Goal: Complete application form: Complete application form

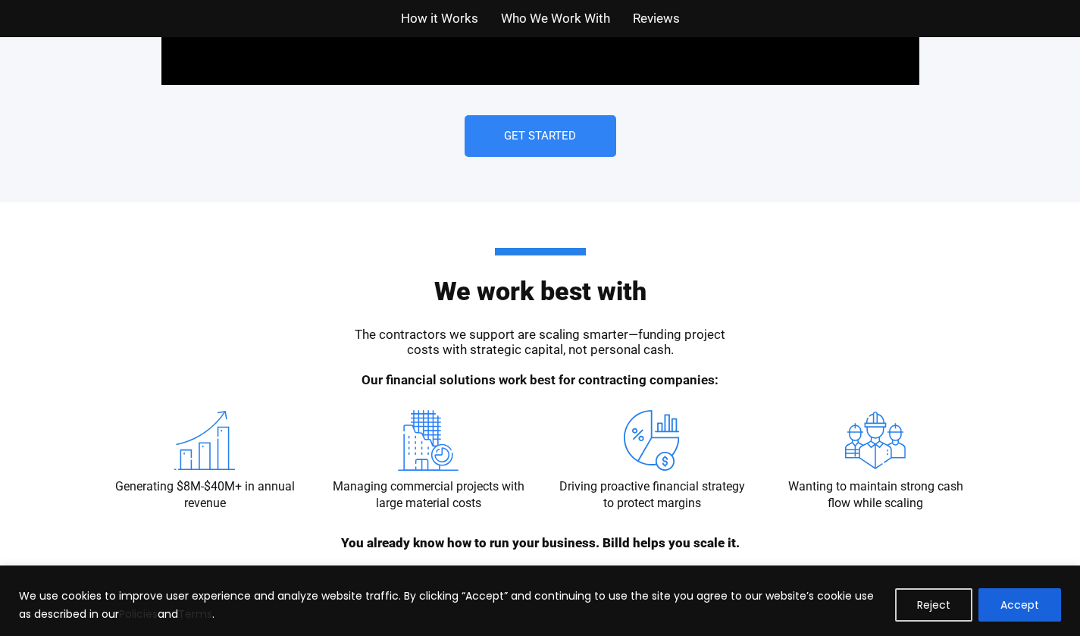
scroll to position [1440, 0]
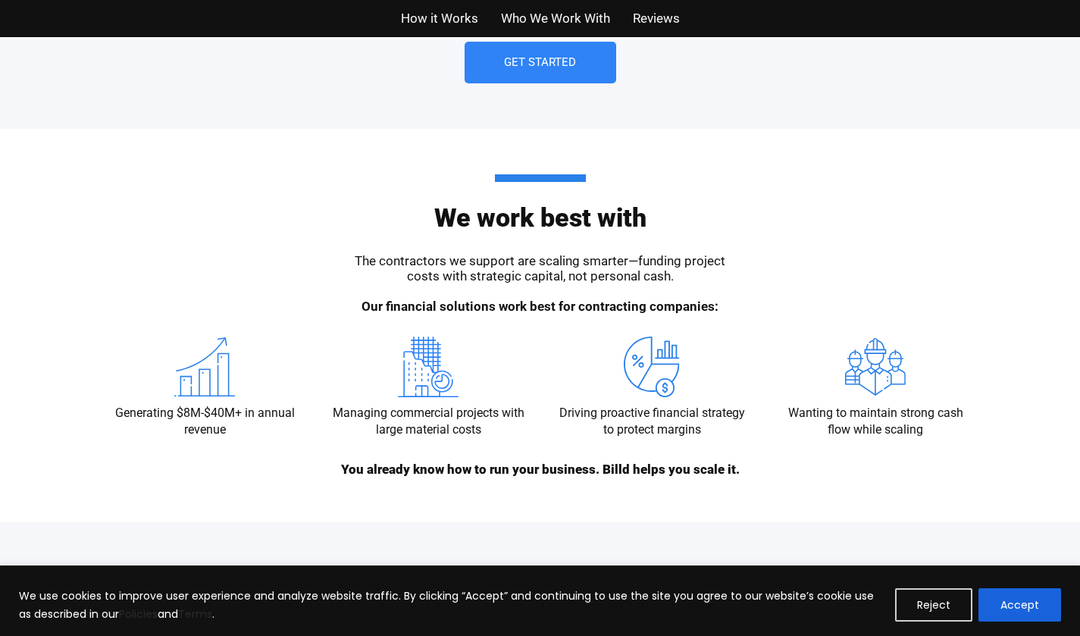
click at [1027, 595] on button "Accept" at bounding box center [1019, 604] width 83 height 33
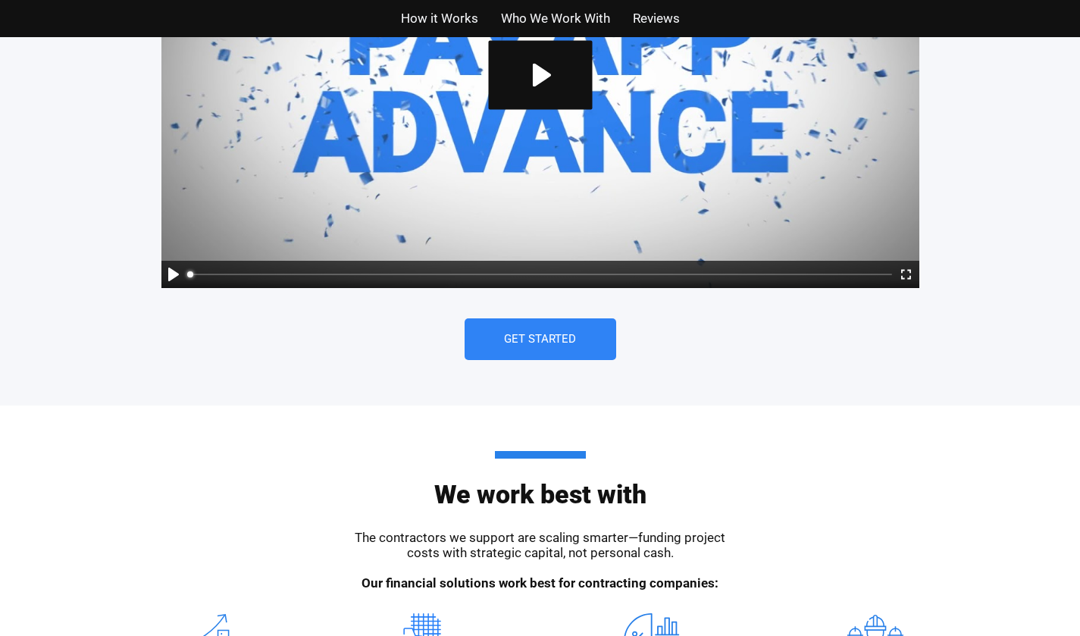
scroll to position [1061, 0]
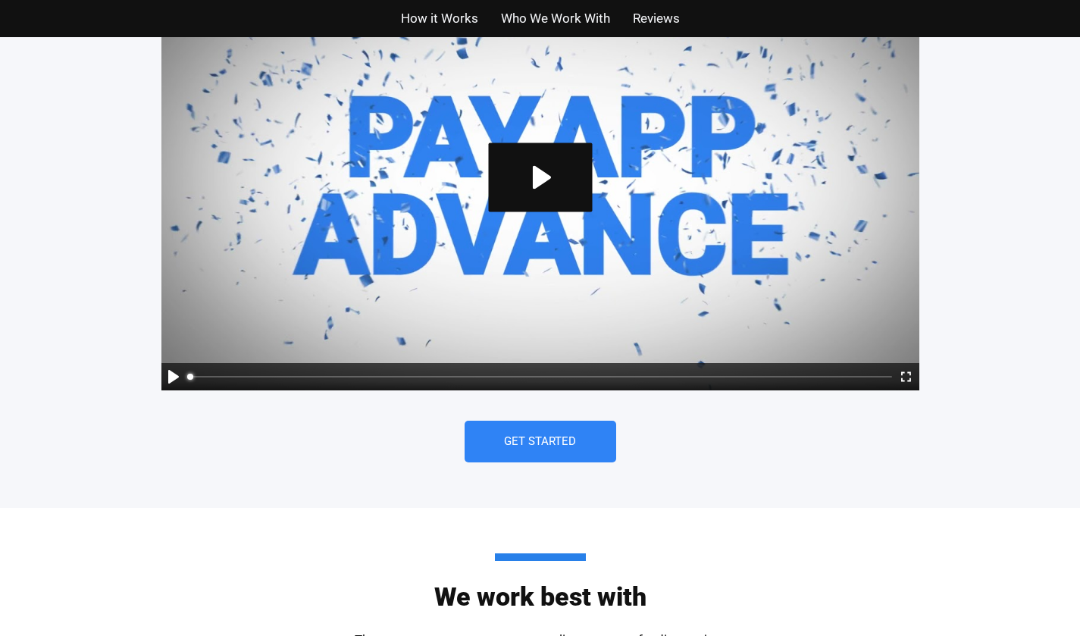
click at [565, 441] on span "Get Started" at bounding box center [540, 441] width 72 height 11
click at [527, 450] on link "Get Started" at bounding box center [540, 442] width 152 height 42
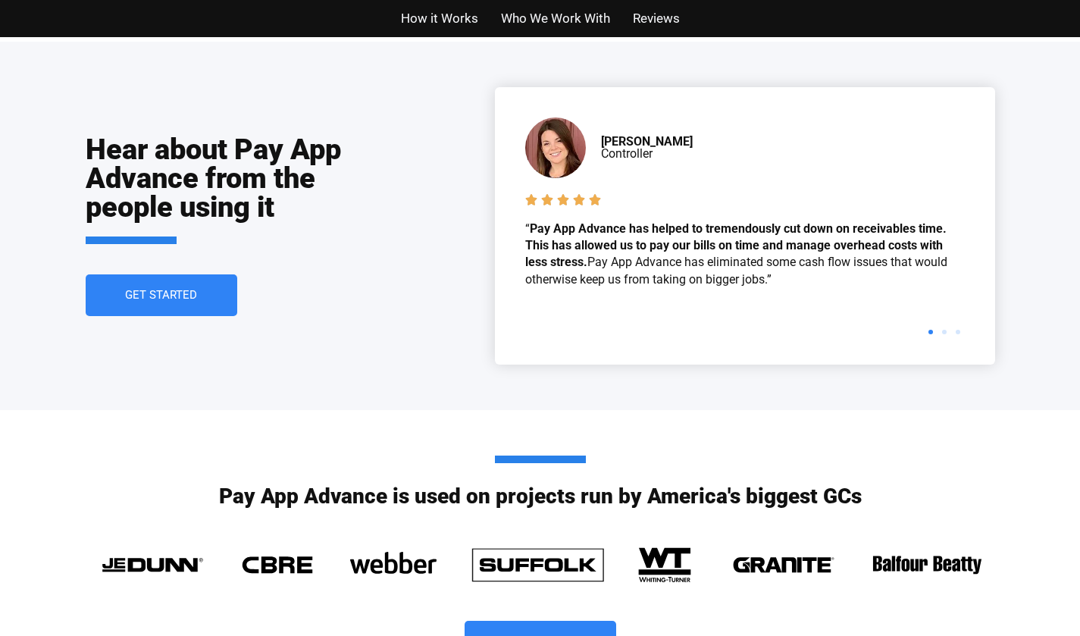
scroll to position [3410, 0]
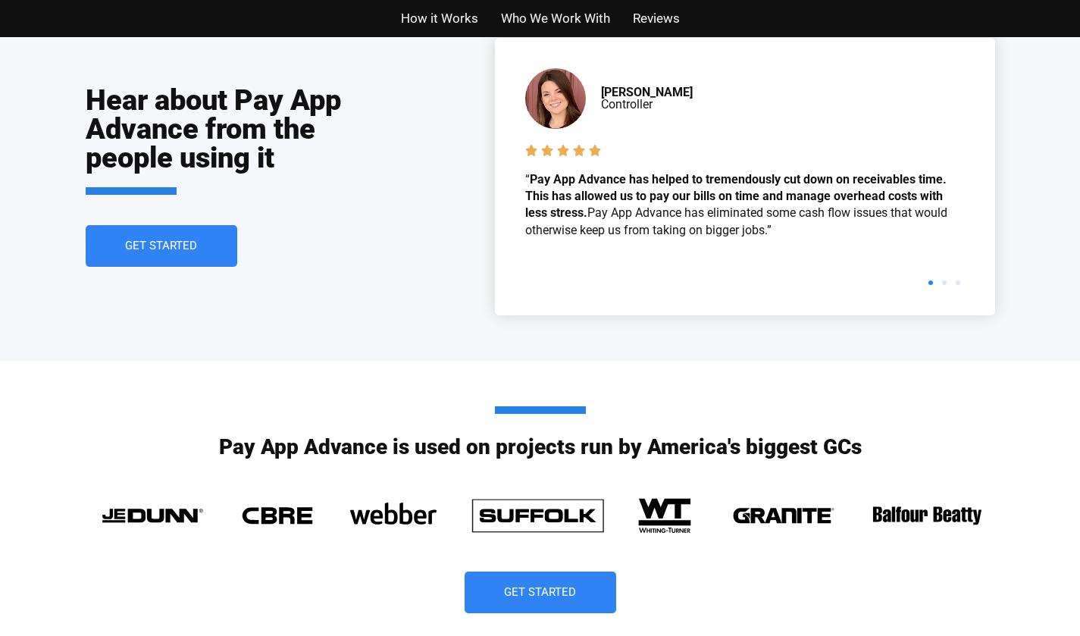
click at [158, 242] on span "Get Started" at bounding box center [161, 245] width 72 height 11
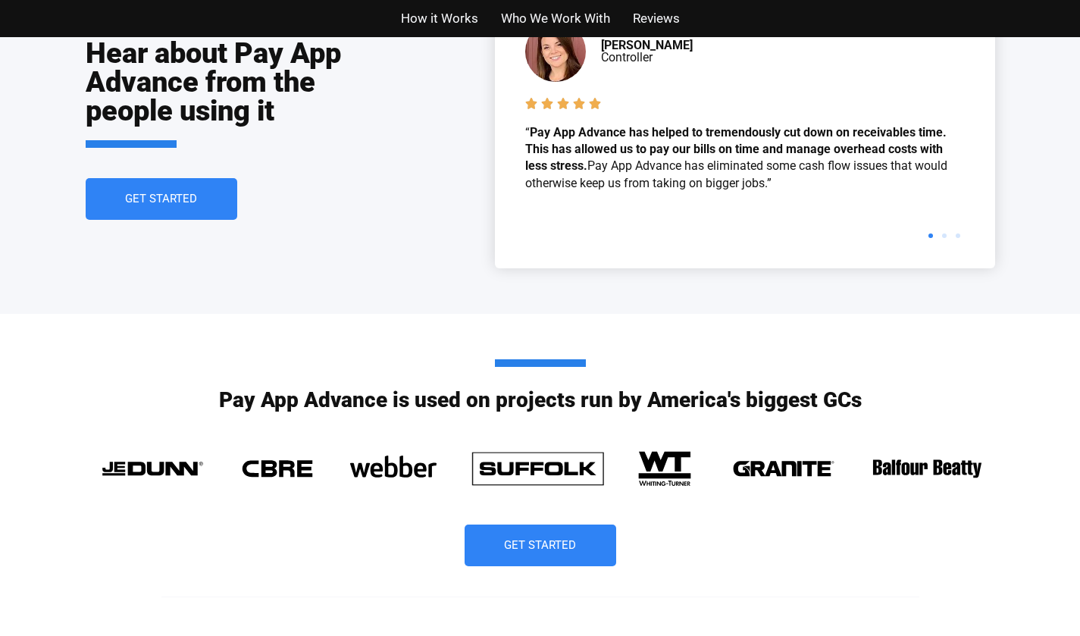
scroll to position [3485, 0]
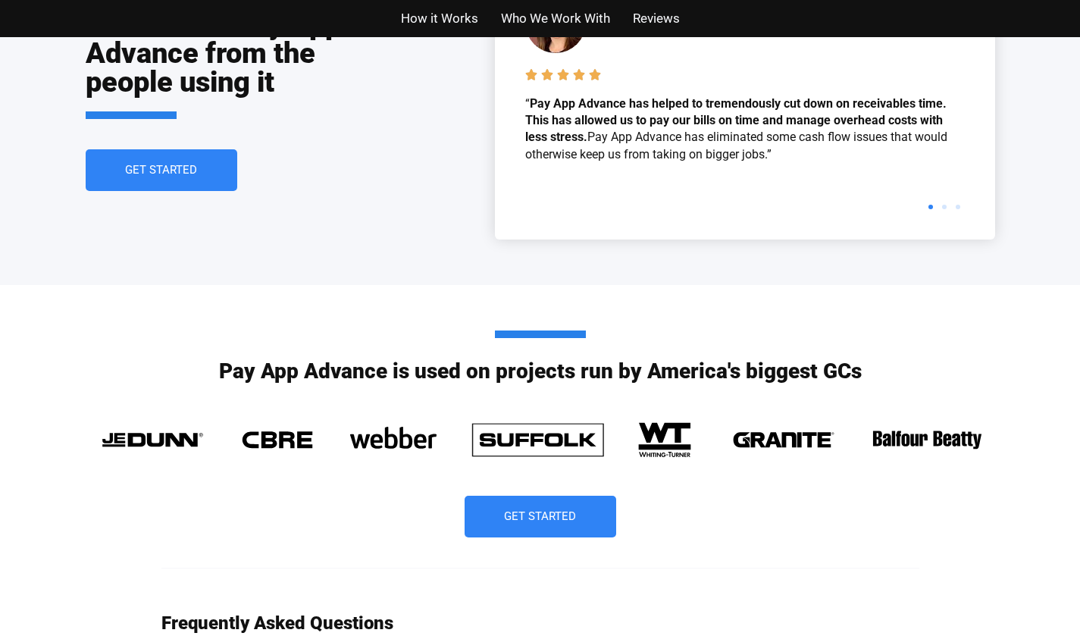
click at [547, 503] on link "Get Started" at bounding box center [540, 517] width 152 height 42
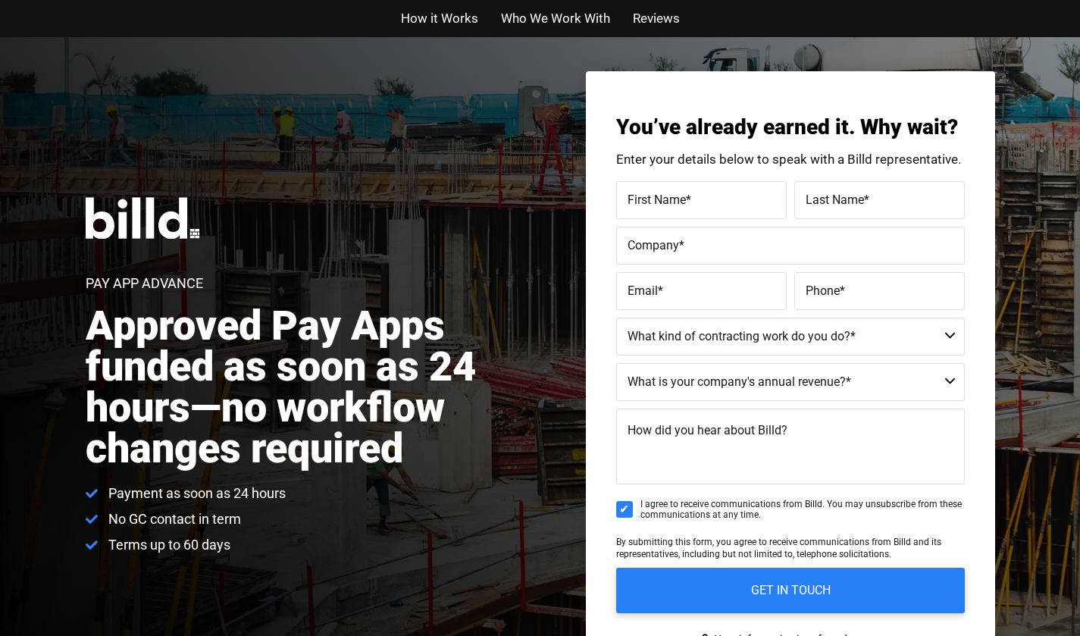
scroll to position [0, 0]
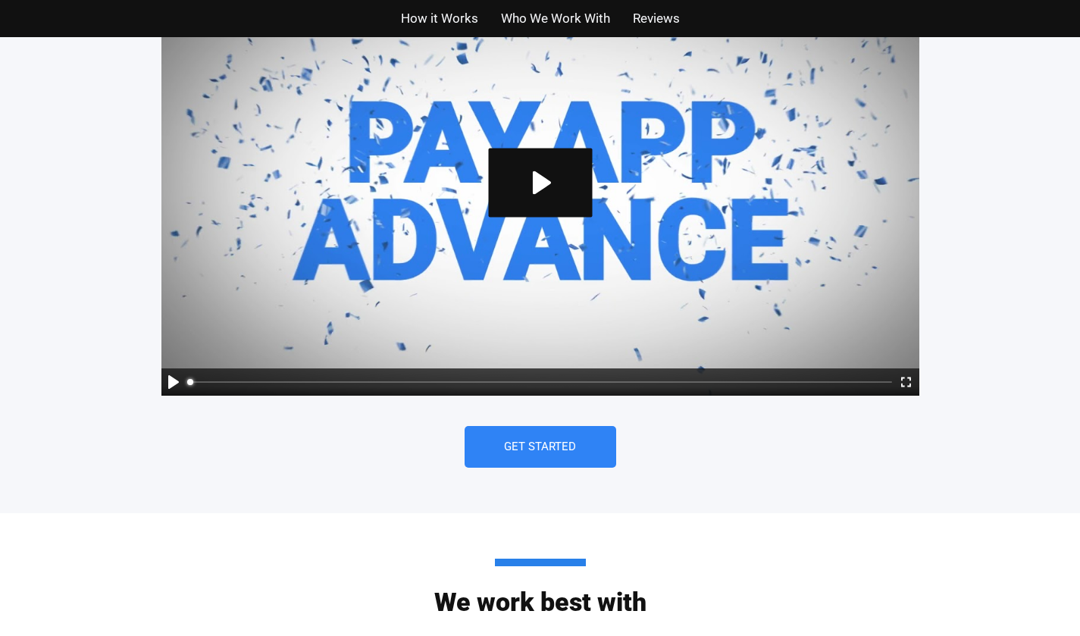
scroll to position [1061, 0]
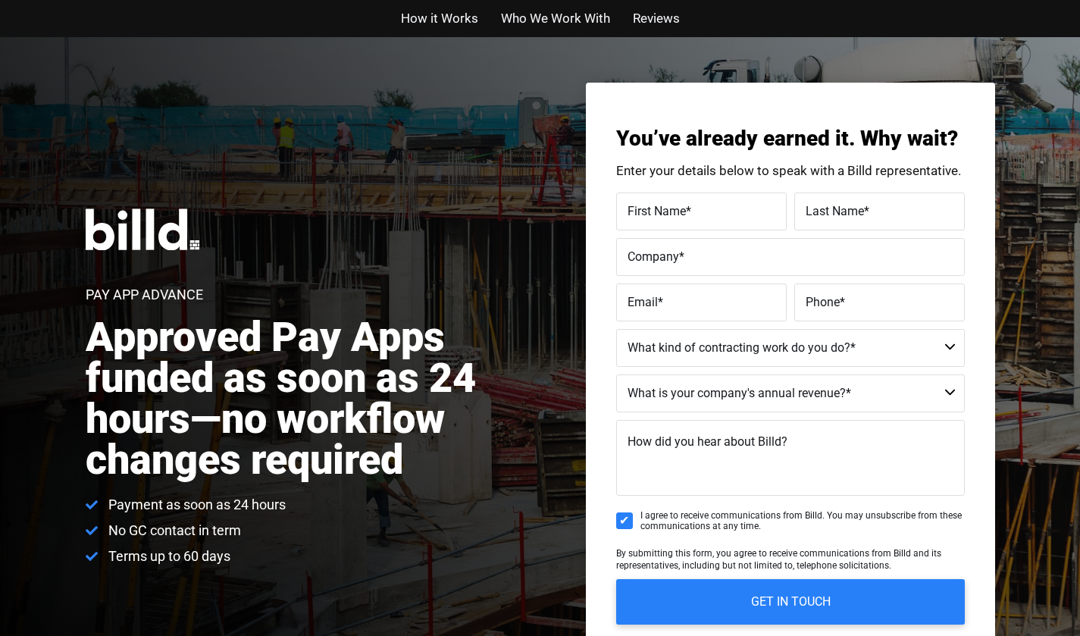
click at [722, 218] on label "First Name *" at bounding box center [701, 211] width 148 height 22
click at [722, 218] on input "First Name *" at bounding box center [701, 211] width 170 height 38
type input "[PERSON_NAME]"
type input "Skaldwalls"
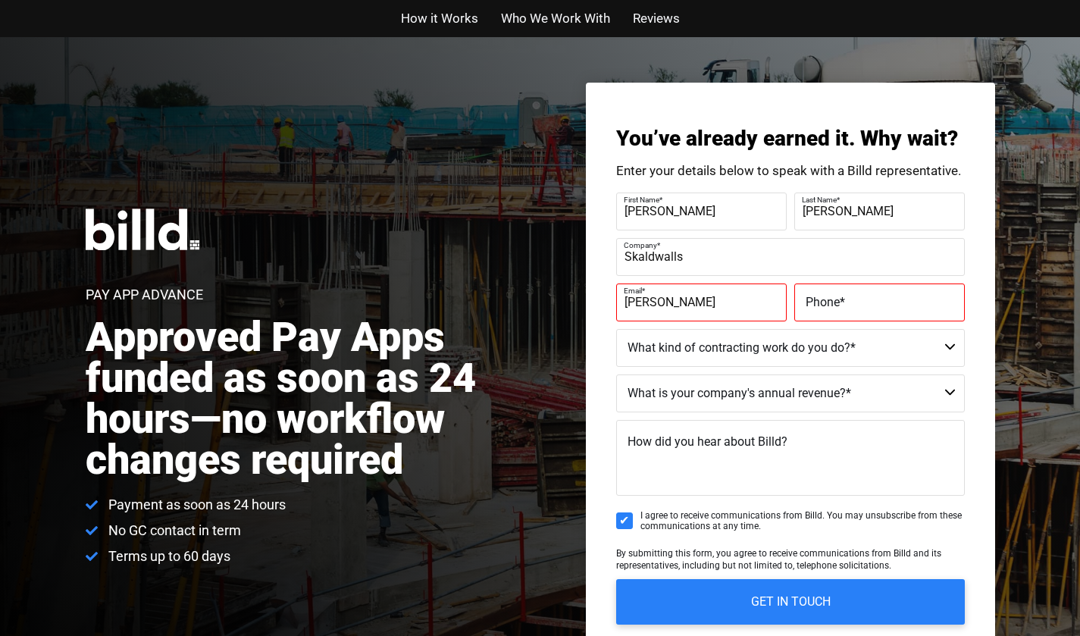
click at [770, 303] on input "[PERSON_NAME]" at bounding box center [701, 302] width 170 height 38
type input "[PERSON_NAME][EMAIL_ADDRESS][DOMAIN_NAME]"
click at [857, 296] on label "Phone *" at bounding box center [879, 302] width 148 height 22
click at [857, 296] on input "Phone *" at bounding box center [879, 302] width 170 height 38
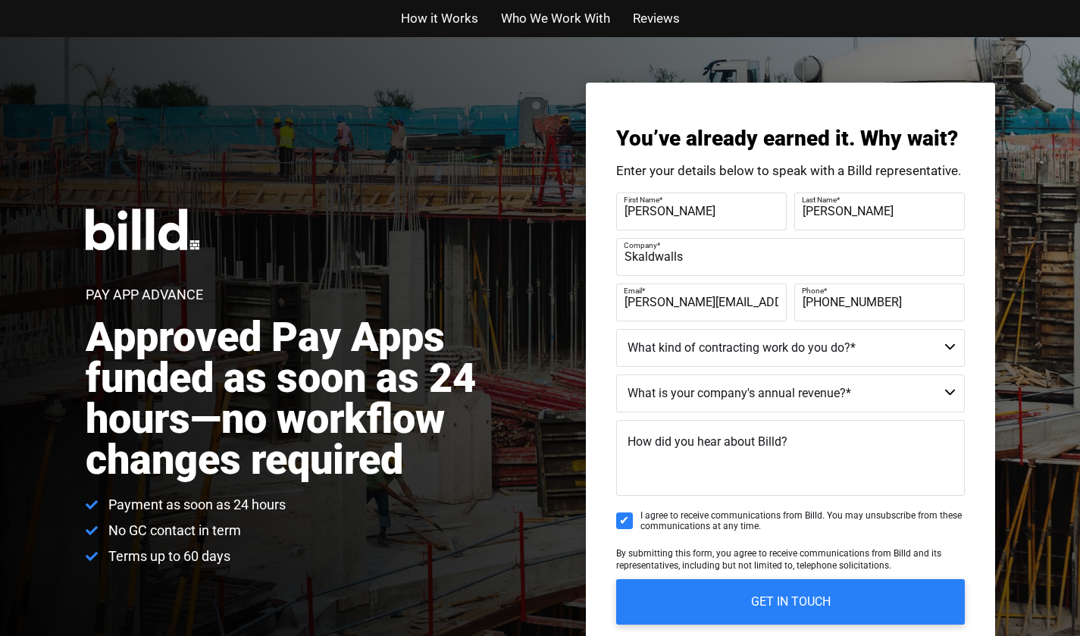
type input "[PHONE_NUMBER]"
click at [856, 353] on select "Residential - Our Services Do Not Apply Not a Contractor Commercial and Residen…" at bounding box center [790, 348] width 349 height 38
select select "Commercial and Residential"
click at [616, 329] on select "Residential - Our Services Do Not Apply Not a Contractor Commercial and Residen…" at bounding box center [790, 348] width 349 height 38
click at [802, 402] on select "Less than $1M $1M - $2M $2M - $4M $4M - $8M $8M - $25M $25M - $40M $40M +" at bounding box center [790, 393] width 349 height 38
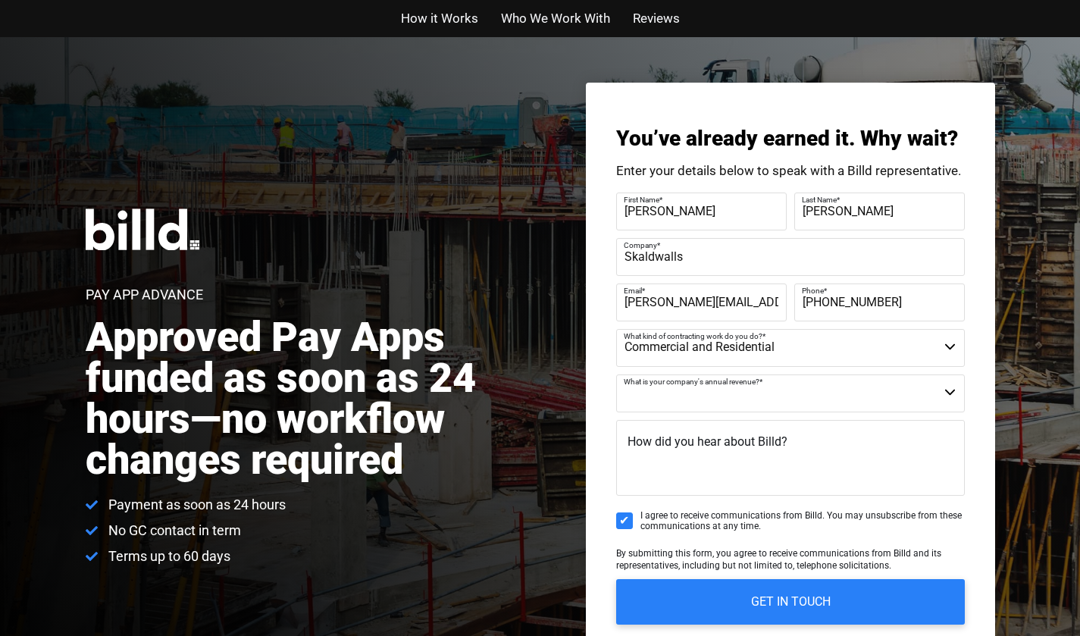
select select "Less than $1M"
click at [616, 374] on select "Less than $1M $1M - $2M $2M - $4M $4M - $8M $8M - $25M $25M - $40M $40M +" at bounding box center [790, 393] width 349 height 38
click at [797, 439] on textarea "How did you hear about Billd?" at bounding box center [790, 458] width 349 height 76
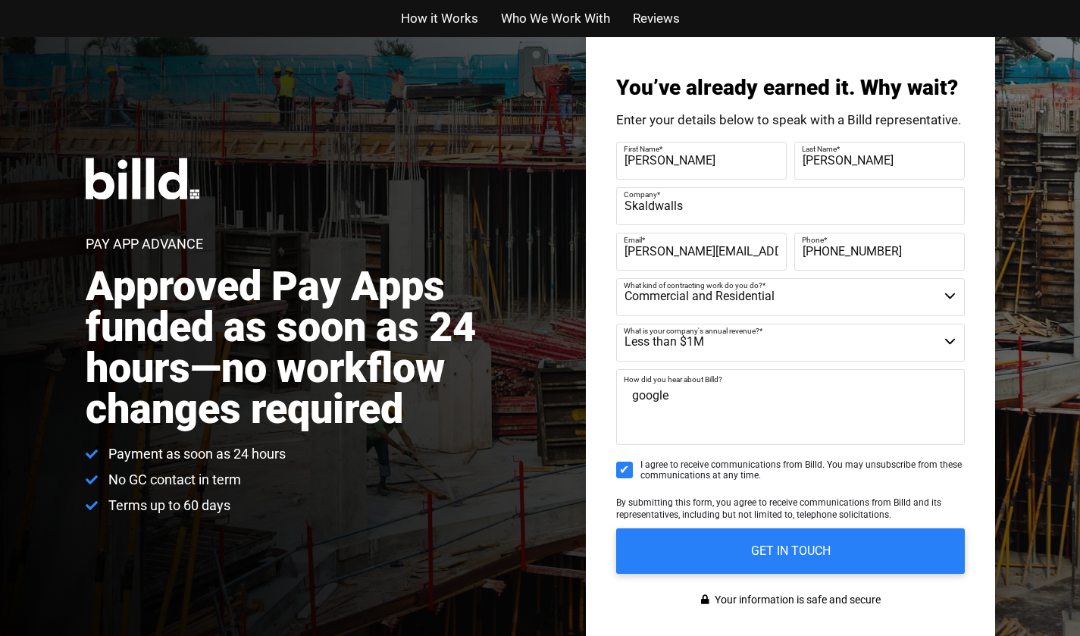
scroll to position [76, 0]
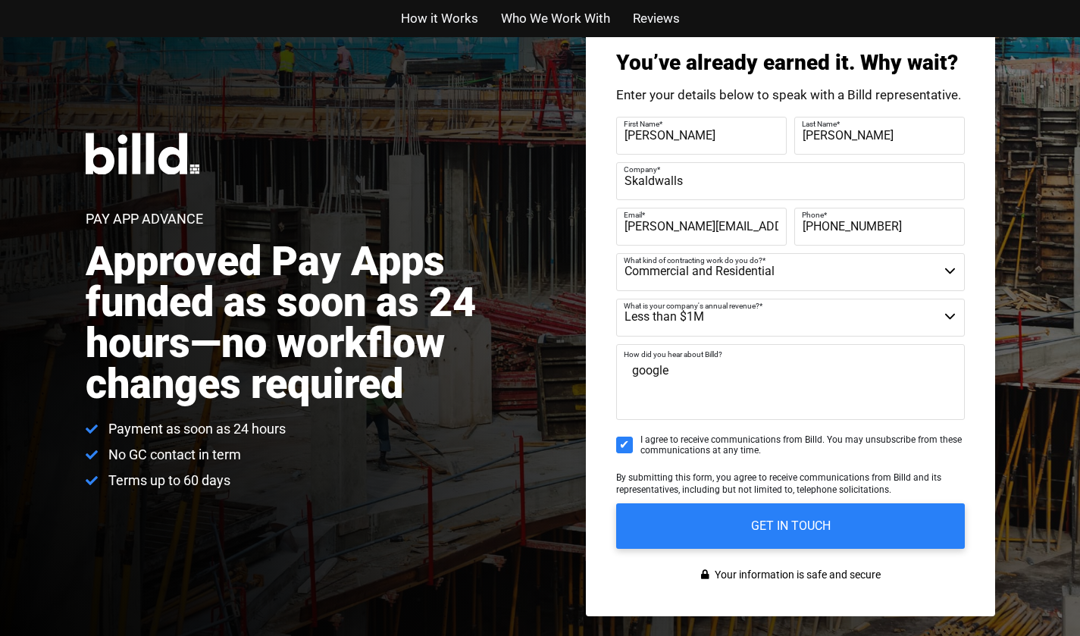
type textarea "google"
click at [624, 443] on input "I agree to receive communications from Billd. You may unsubscribe from these co…" at bounding box center [624, 444] width 17 height 17
checkbox input "false"
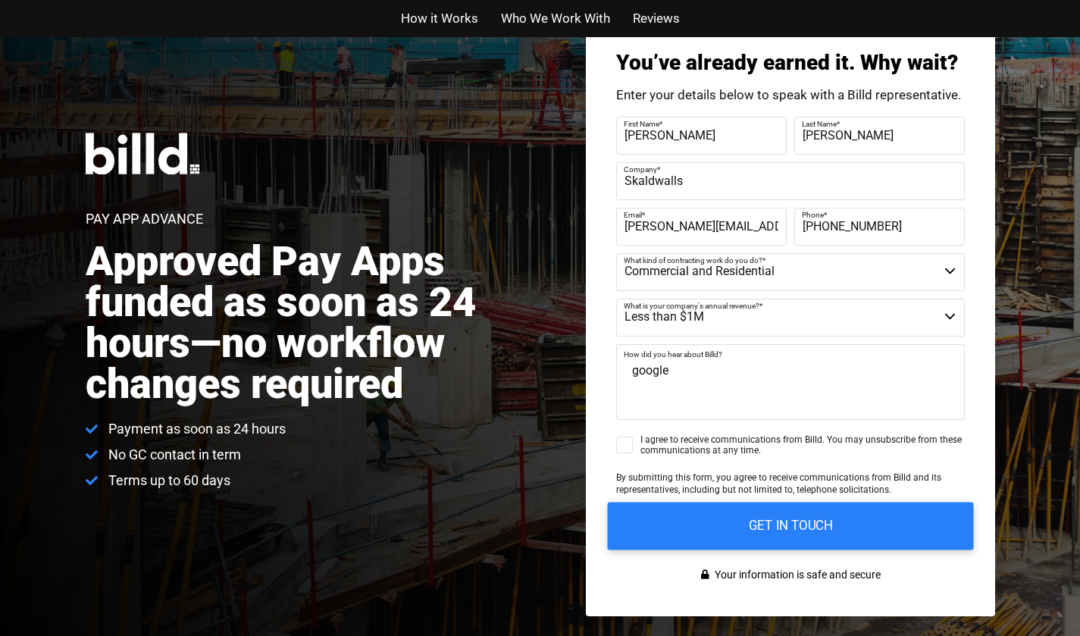
click at [723, 522] on input "GET IN TOUCH" at bounding box center [790, 526] width 366 height 48
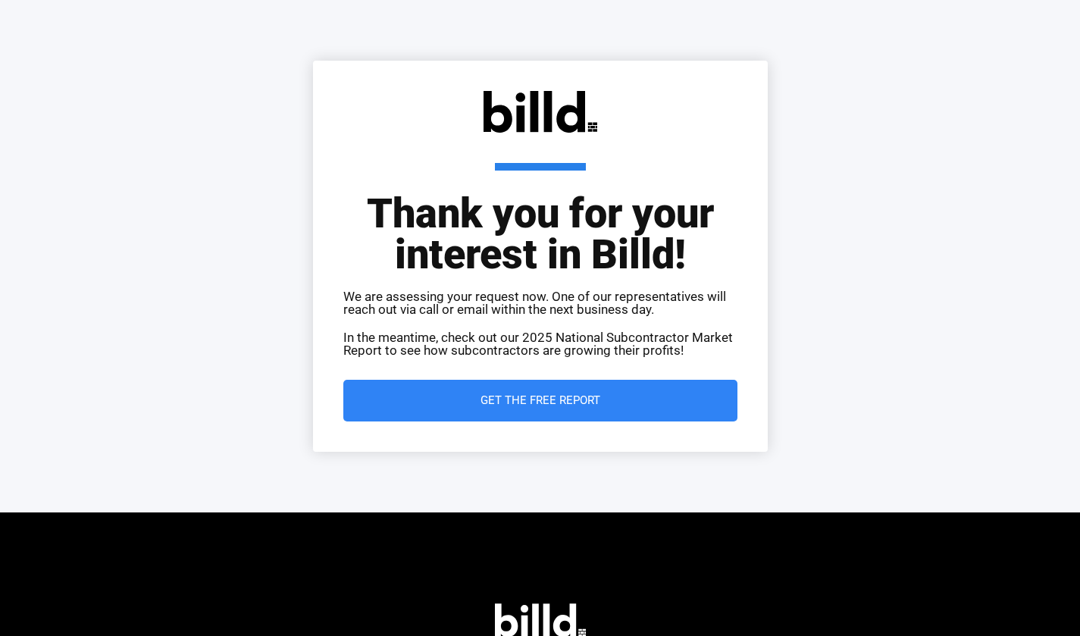
click at [658, 403] on span "Get the Free Report" at bounding box center [540, 400] width 333 height 11
